Goal: Information Seeking & Learning: Learn about a topic

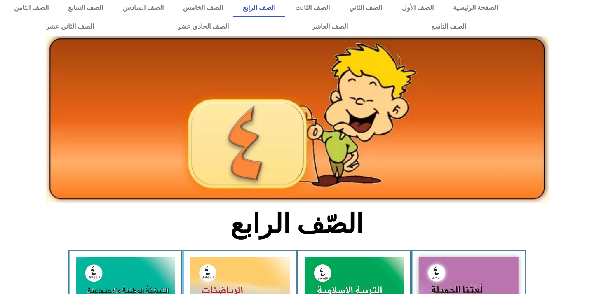
scroll to position [137, 0]
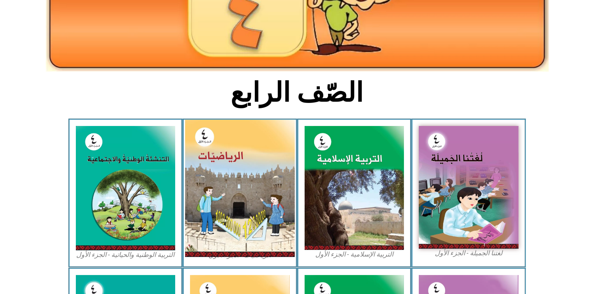
click at [253, 197] on img at bounding box center [240, 188] width 110 height 137
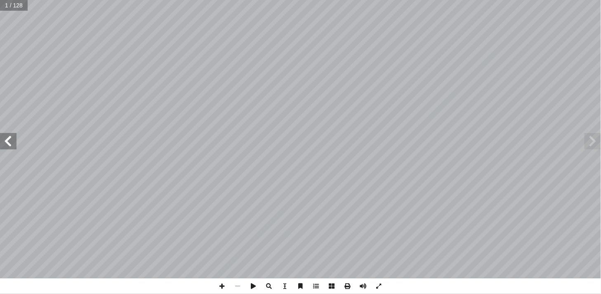
click at [5, 143] on span at bounding box center [8, 141] width 16 height 16
click at [5, 141] on span at bounding box center [8, 141] width 16 height 16
click at [5, 139] on span at bounding box center [8, 141] width 16 height 16
drag, startPoint x: 7, startPoint y: 9, endPoint x: 17, endPoint y: 9, distance: 9.9
click at [17, 9] on input "text" at bounding box center [16, 5] width 33 height 11
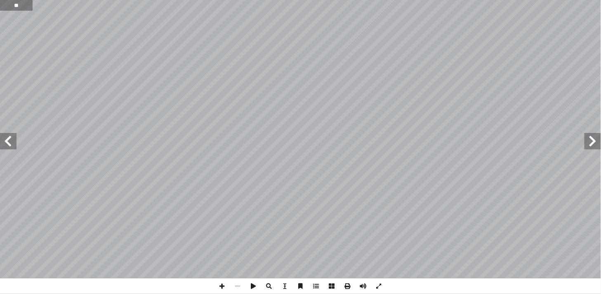
type input "**"
click at [224, 285] on span at bounding box center [222, 287] width 16 height 16
click at [12, 145] on span at bounding box center [8, 141] width 16 height 16
click at [14, 141] on span at bounding box center [8, 141] width 16 height 16
click at [11, 142] on span at bounding box center [8, 141] width 16 height 16
